Goal: Information Seeking & Learning: Learn about a topic

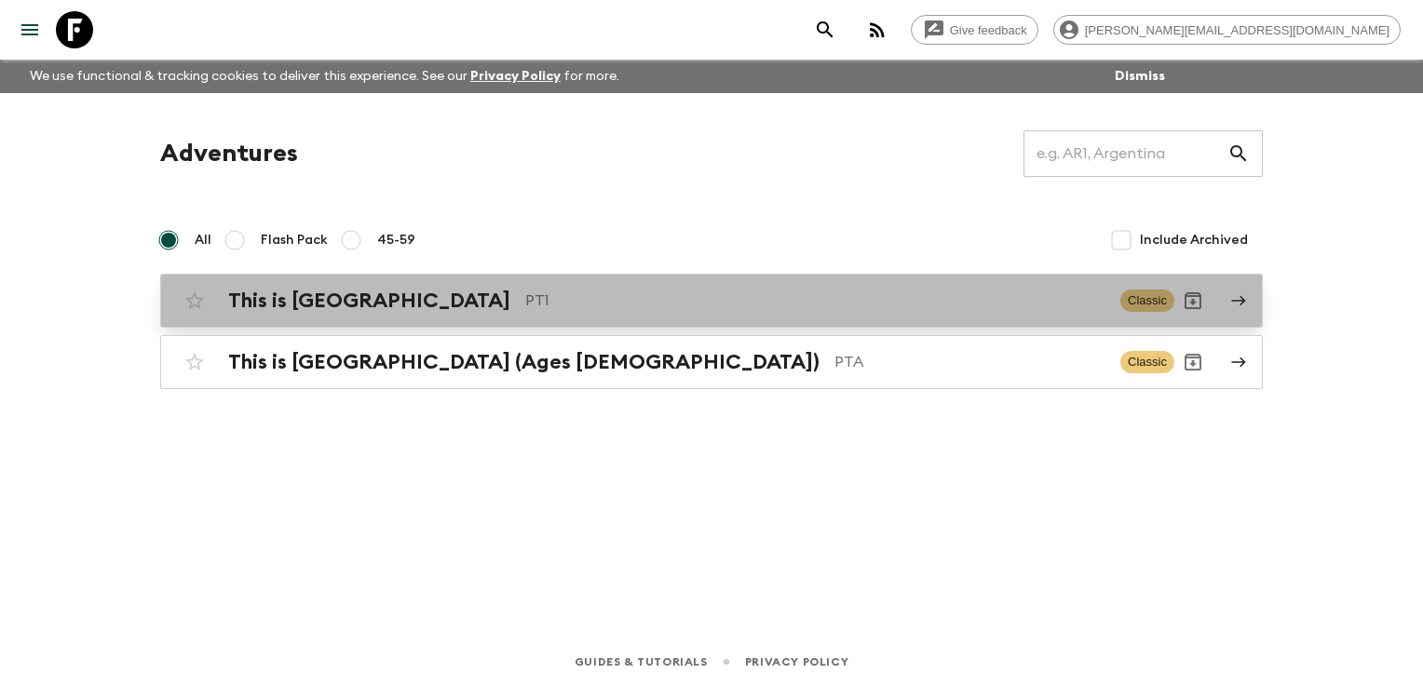
click at [459, 315] on div "This is Portugal PT1 Classic" at bounding box center [675, 300] width 998 height 37
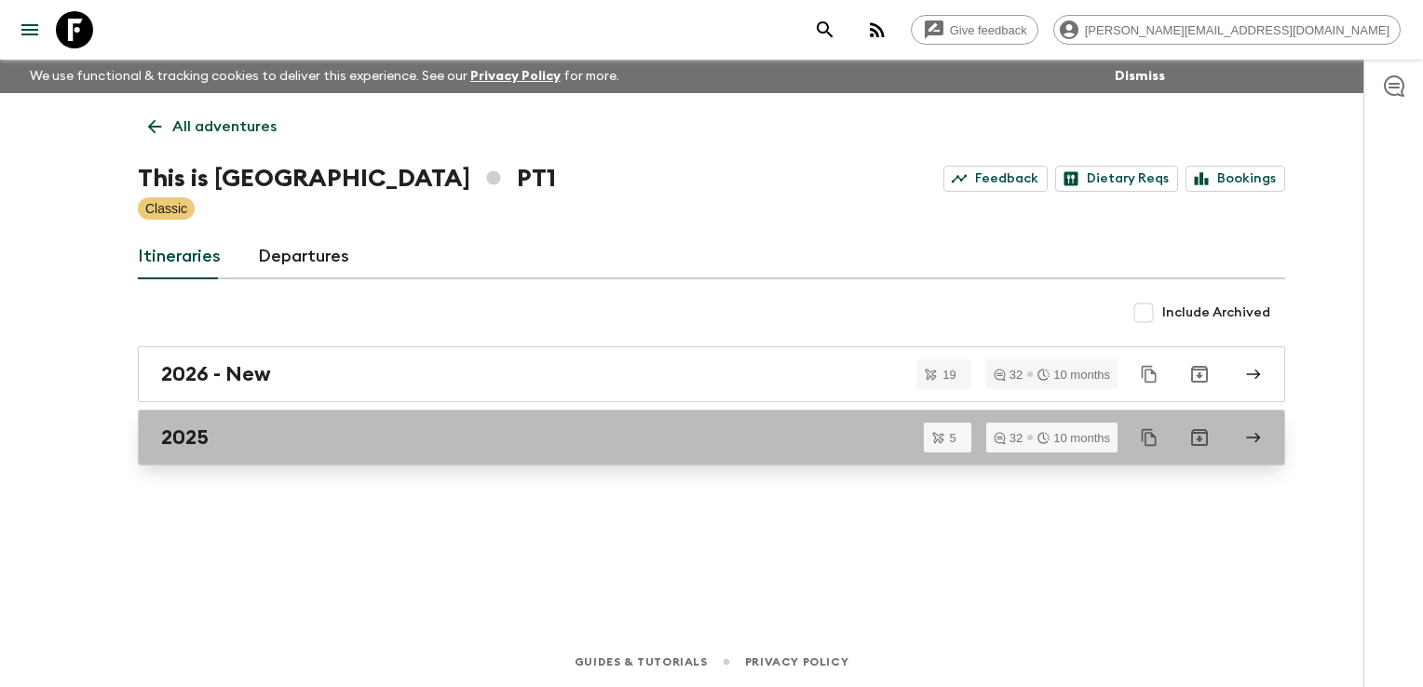
click at [369, 427] on div "2025" at bounding box center [693, 438] width 1065 height 24
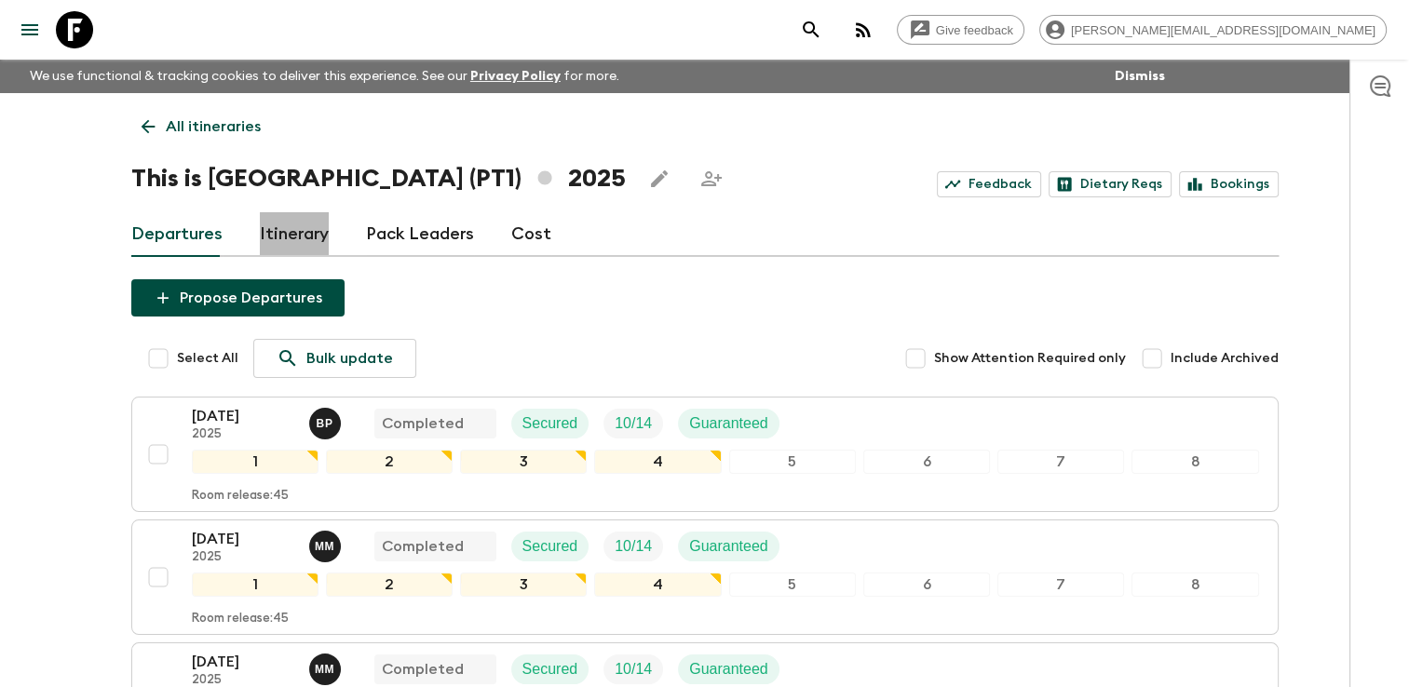
click at [303, 233] on link "Itinerary" at bounding box center [294, 234] width 69 height 45
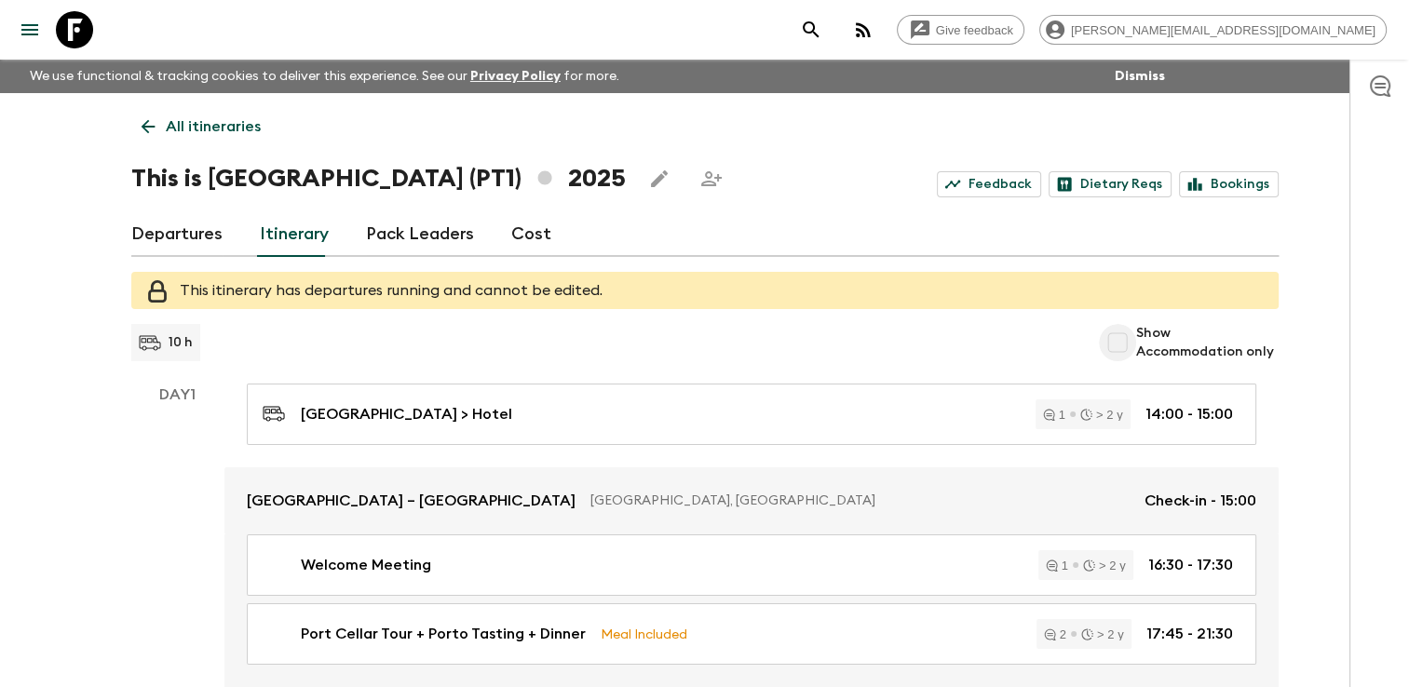
click at [1117, 345] on input "Show Accommodation only" at bounding box center [1117, 342] width 37 height 37
checkbox input "true"
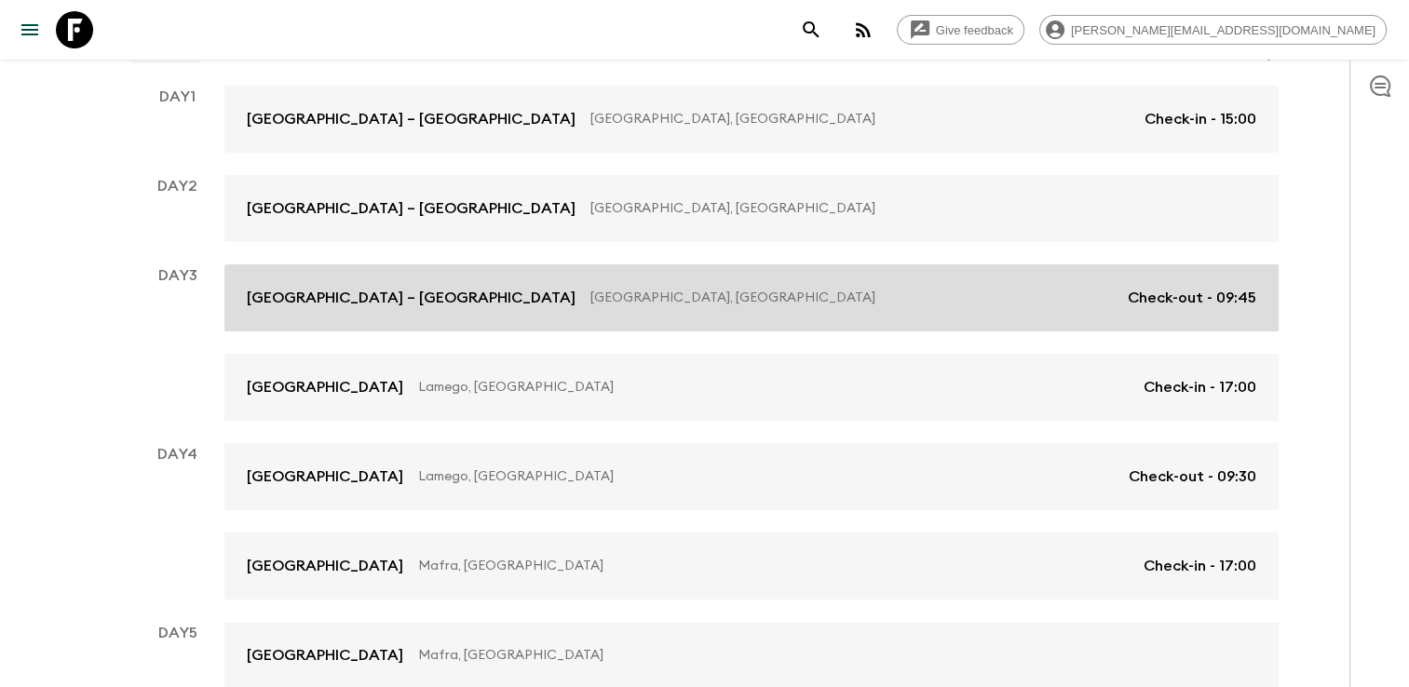
scroll to position [383, 0]
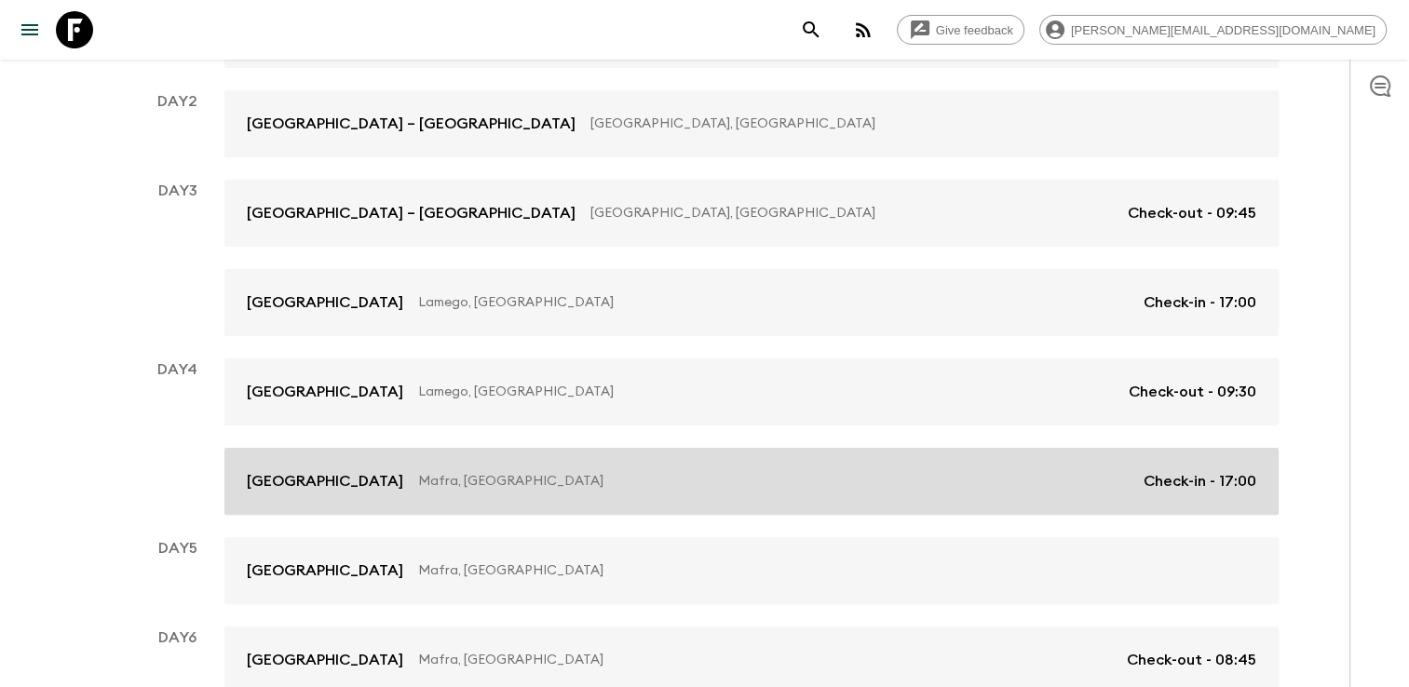
click at [536, 494] on link "[GEOGRAPHIC_DATA], [GEOGRAPHIC_DATA] Check-in - 17:00" at bounding box center [751, 481] width 1054 height 67
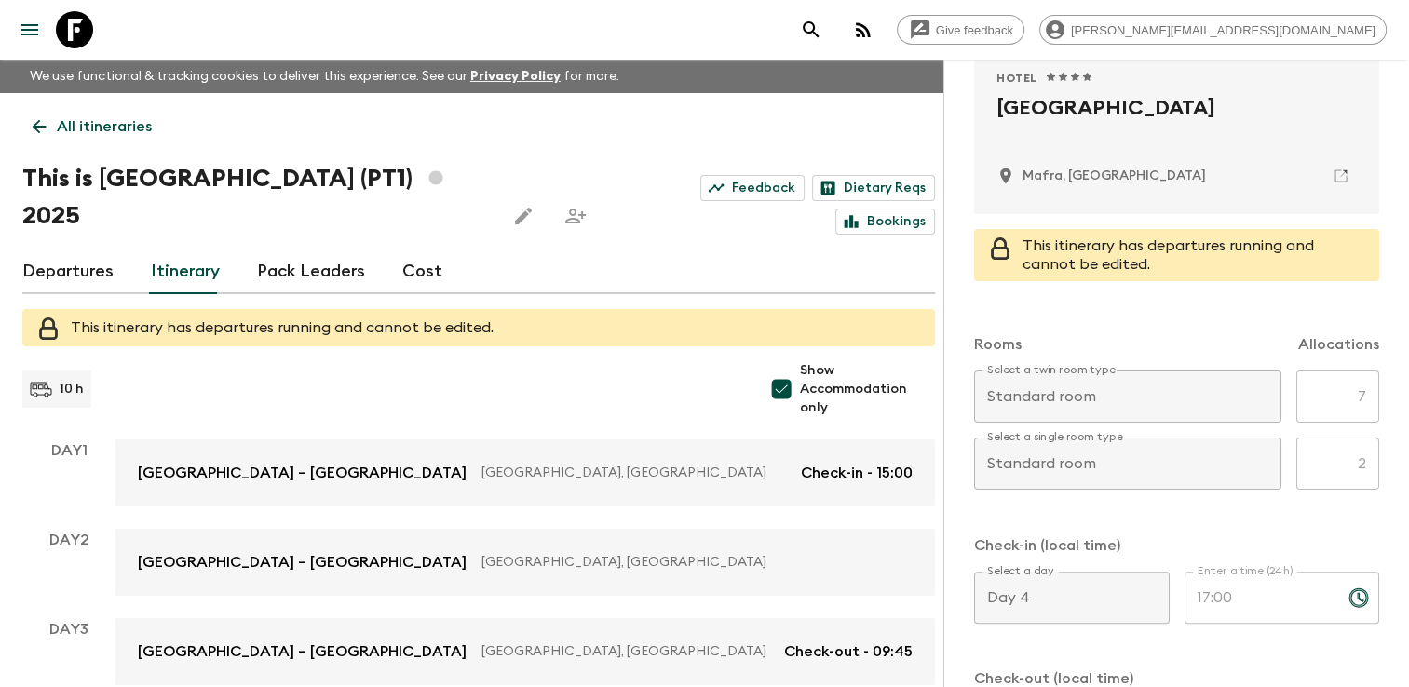
click at [20, 28] on icon "menu" at bounding box center [30, 30] width 22 height 22
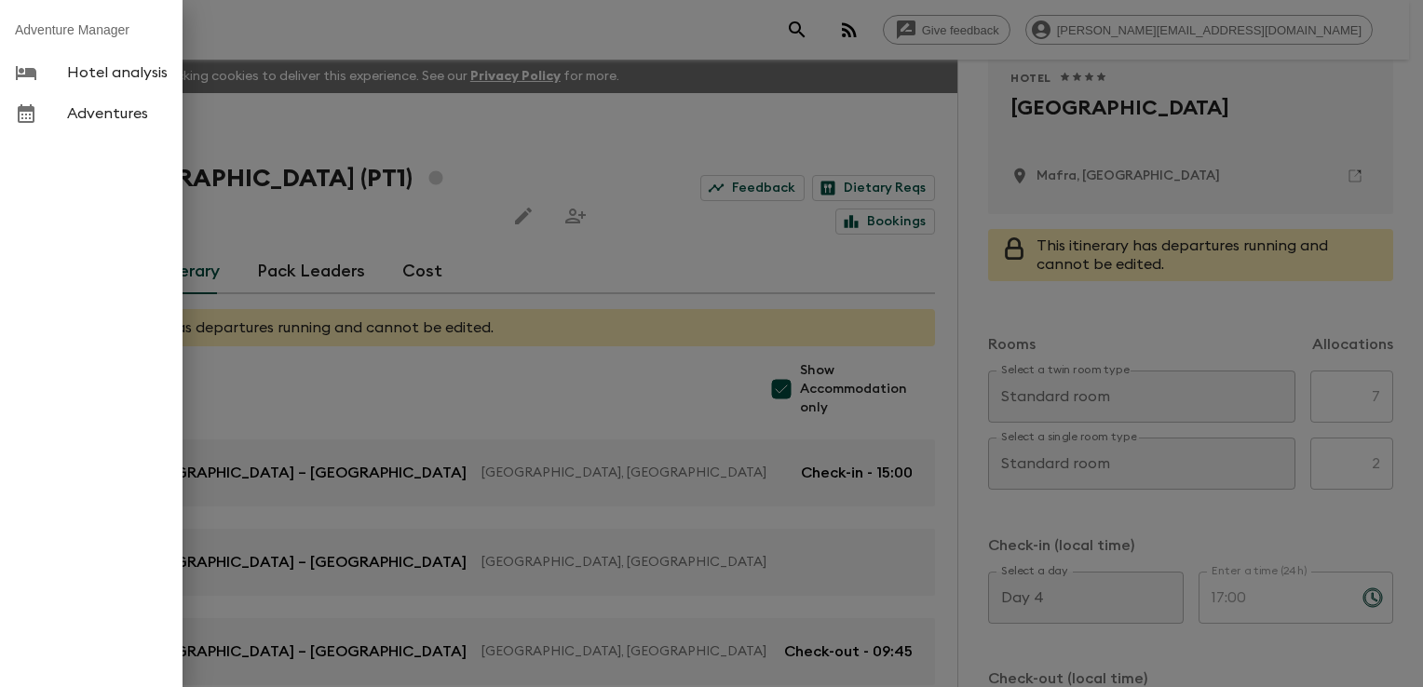
click at [949, 21] on div at bounding box center [711, 343] width 1423 height 687
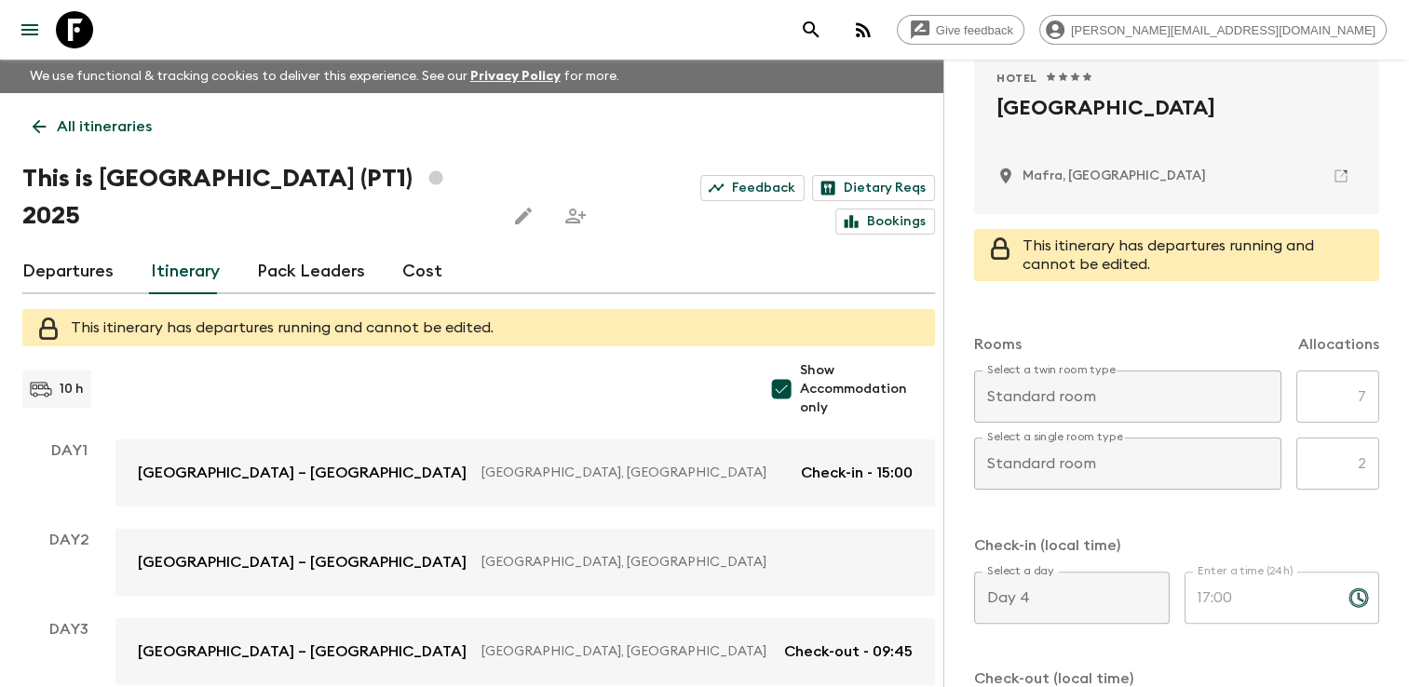
click at [272, 31] on div "Give feedback [PERSON_NAME][EMAIL_ADDRESS][DOMAIN_NAME]" at bounding box center [704, 30] width 1409 height 60
